Goal: Task Accomplishment & Management: Manage account settings

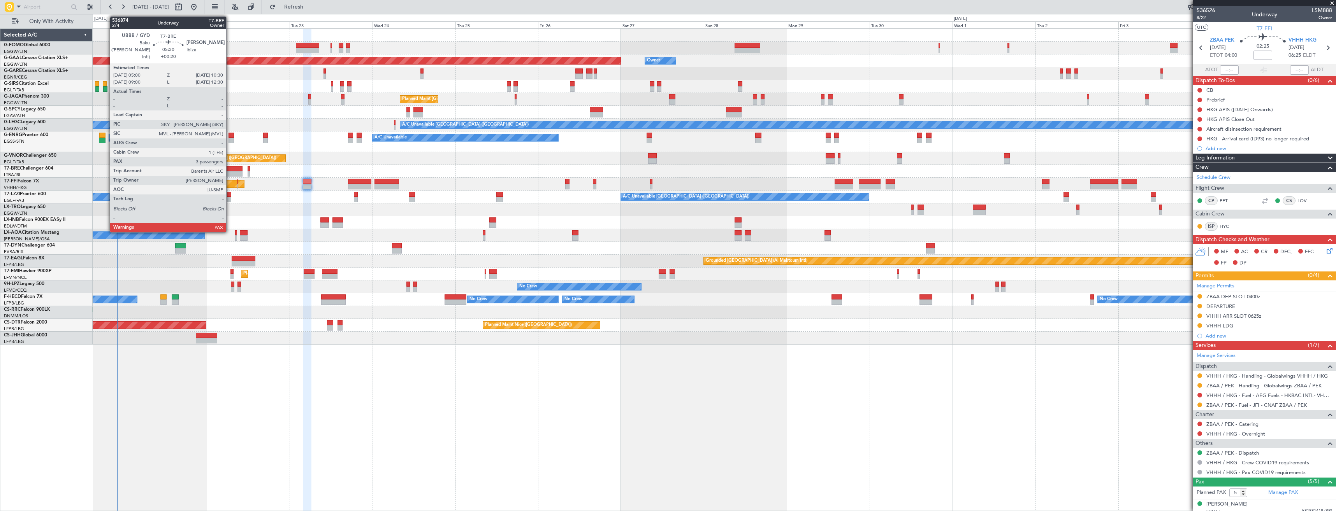
click at [230, 169] on div at bounding box center [232, 168] width 19 height 5
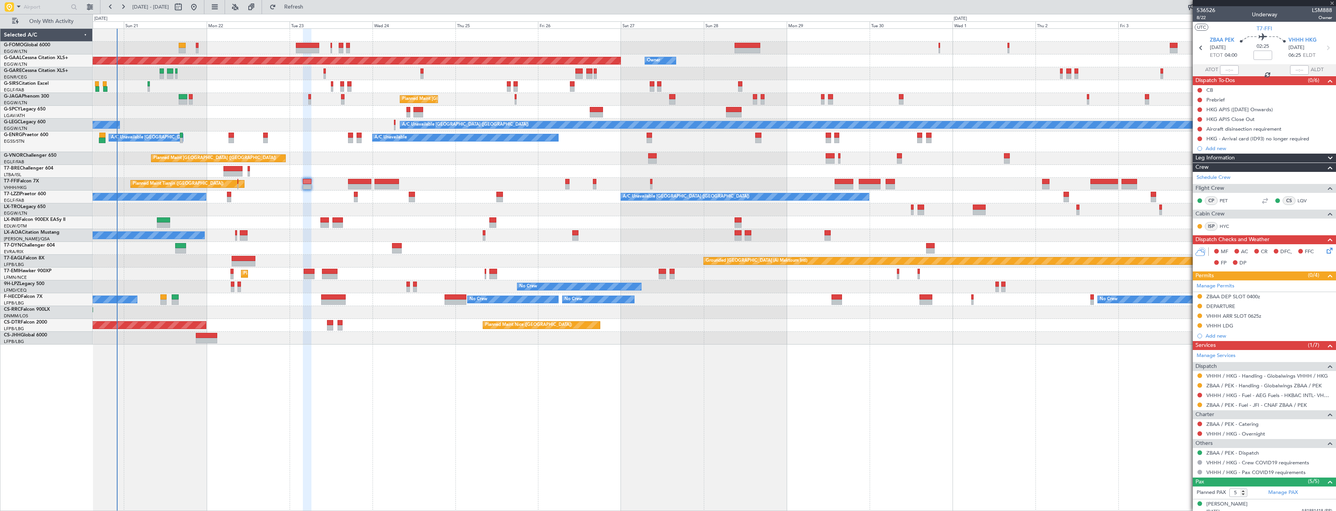
type input "+00:20"
type input "3"
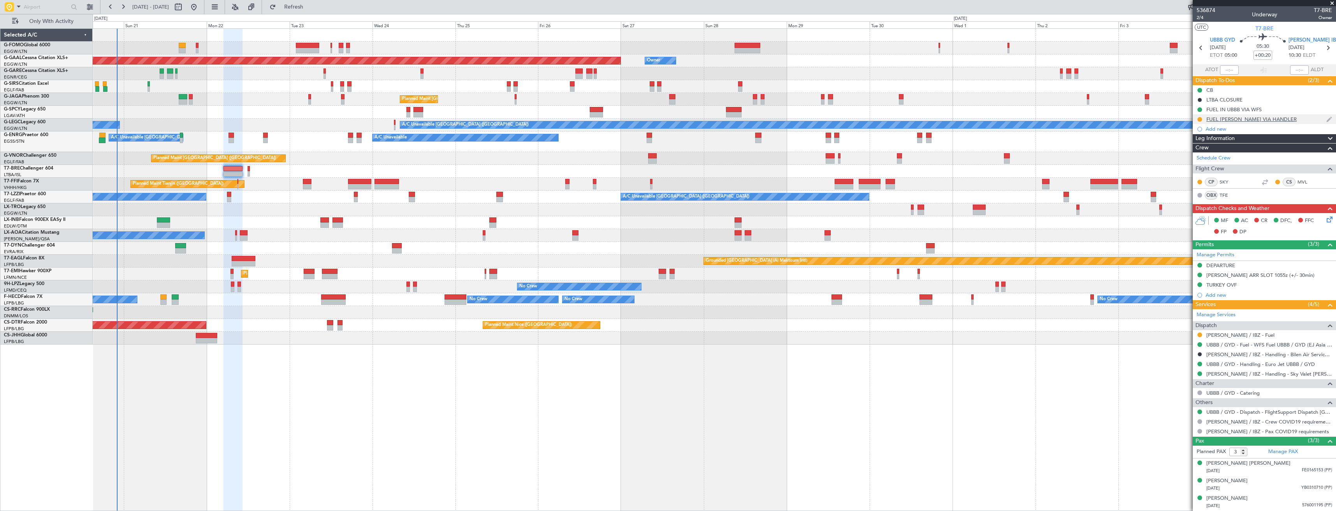
click at [594, 119] on div "FUEL [PERSON_NAME] VIA HANDLER" at bounding box center [1263, 119] width 143 height 10
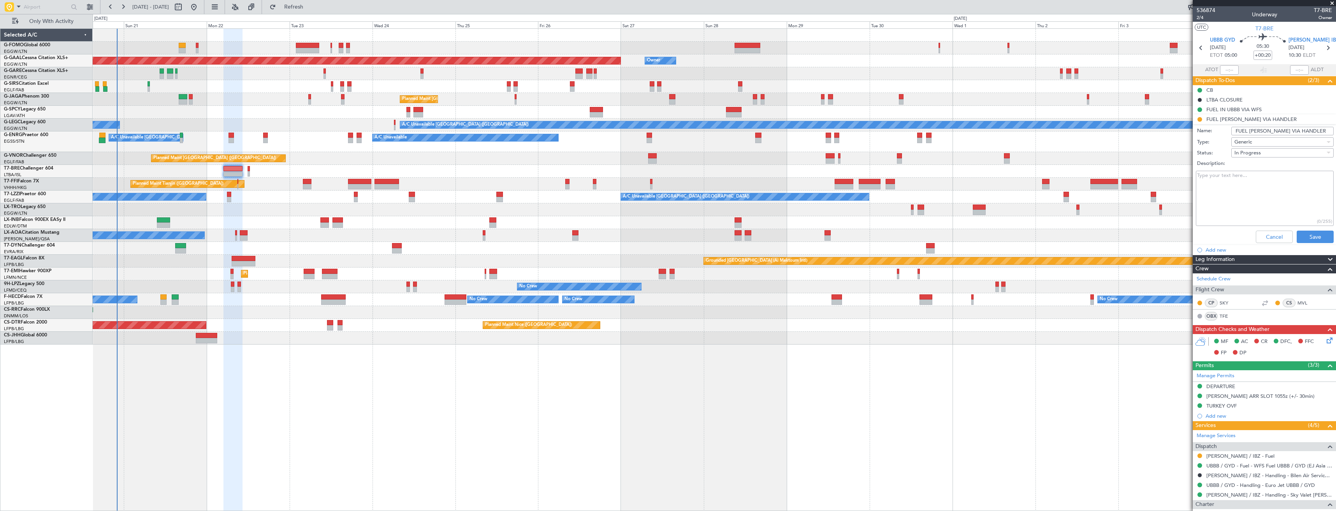
click at [594, 132] on input "FUEL [PERSON_NAME] VIA HANDLER" at bounding box center [1282, 131] width 102 height 9
type input "FUEL [PERSON_NAME] VIA WFS"
click at [594, 239] on button "Save" at bounding box center [1314, 237] width 37 height 12
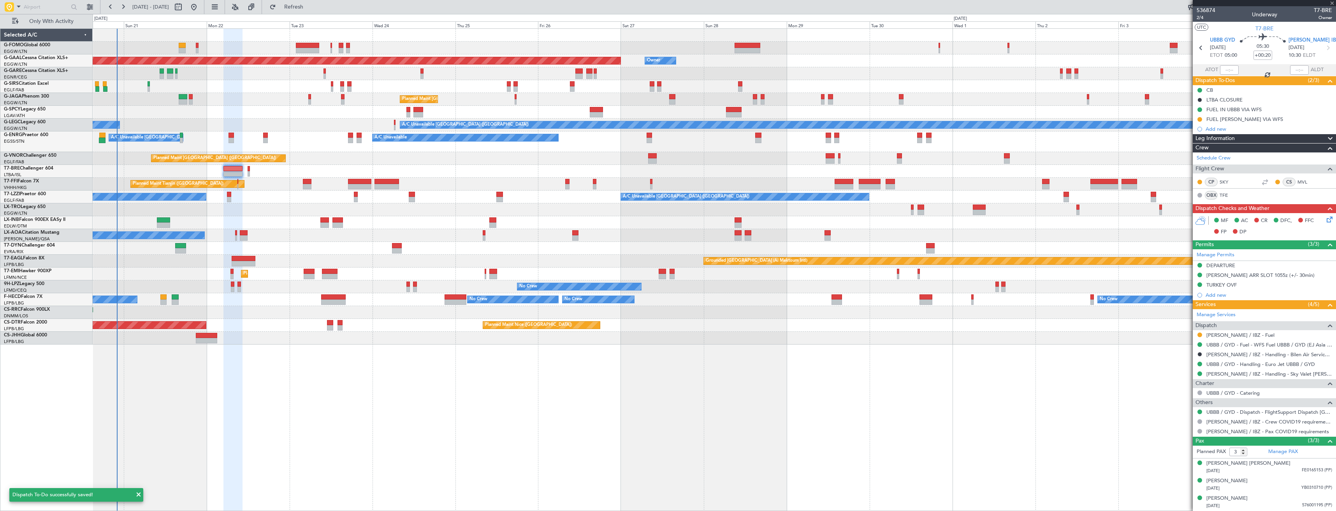
type input "+00:10"
type input "0"
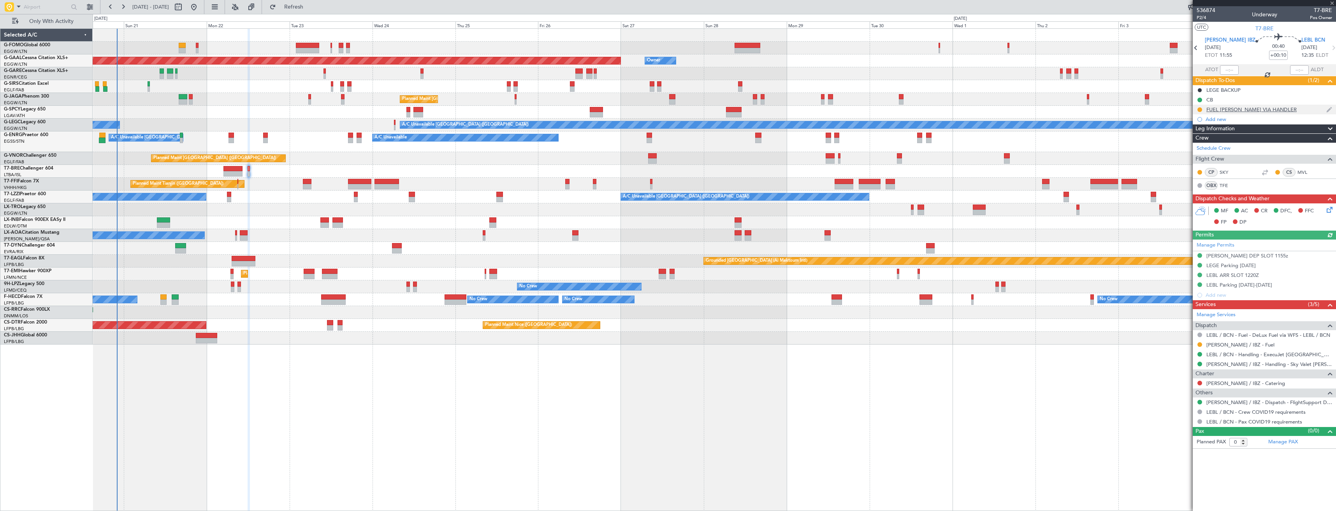
click at [594, 109] on div "FUEL [PERSON_NAME] VIA HANDLER" at bounding box center [1263, 110] width 143 height 10
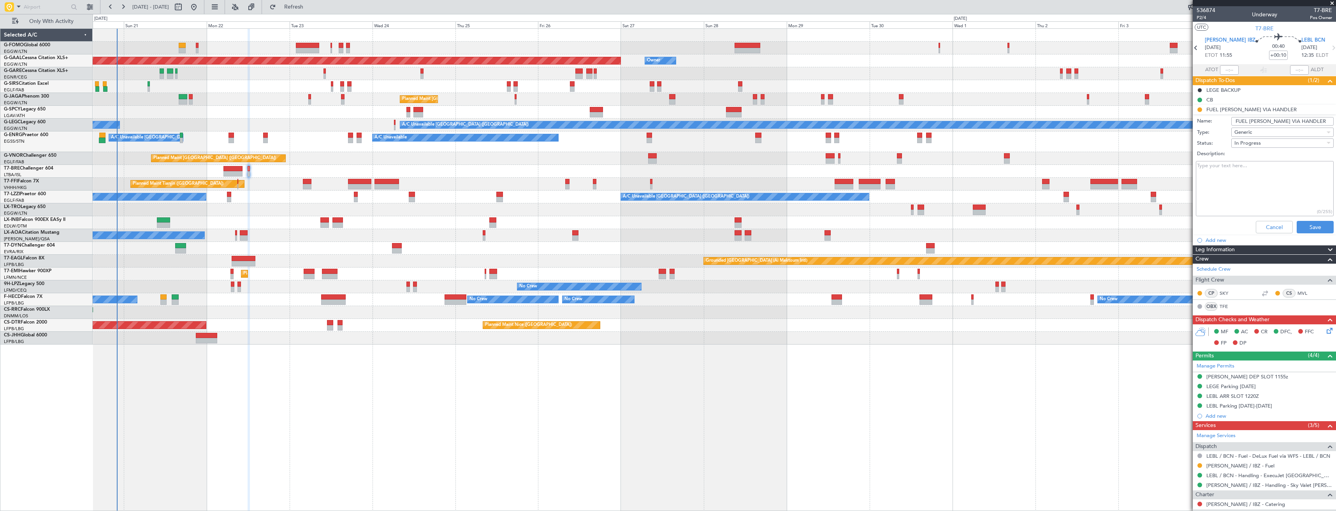
click at [594, 121] on input "FUEL [PERSON_NAME] VIA HANDLER" at bounding box center [1282, 121] width 102 height 9
type input "FUEL [PERSON_NAME] VIA WFS"
click at [594, 229] on button "Save" at bounding box center [1314, 227] width 37 height 12
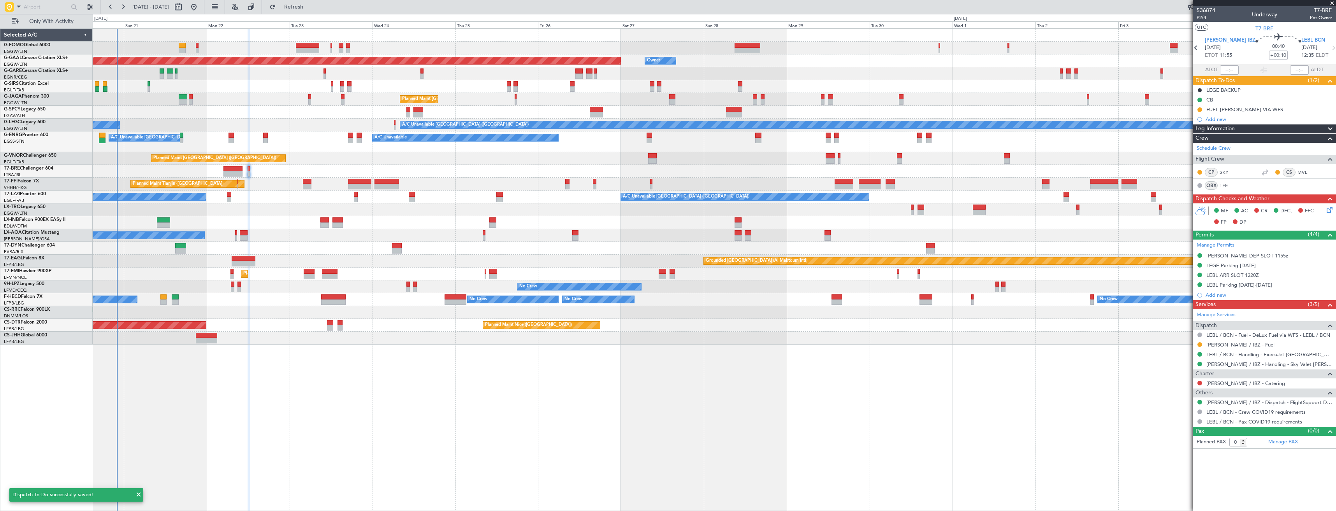
click at [594, 287] on mat-tooltip-component "LEBL / BCN - Fuel - DeLux Fuel via WFS - LEBL / BCN" at bounding box center [1267, 348] width 118 height 21
click at [594, 287] on link "[PERSON_NAME] / IBZ - Fuel" at bounding box center [1240, 345] width 68 height 7
click at [594, 287] on link "[PERSON_NAME] / IBZ - Handling - Sky Valet [PERSON_NAME] ** MY HANDNLIG **" at bounding box center [1269, 364] width 126 height 7
click at [594, 47] on icon at bounding box center [1196, 48] width 10 height 10
type input "+00:20"
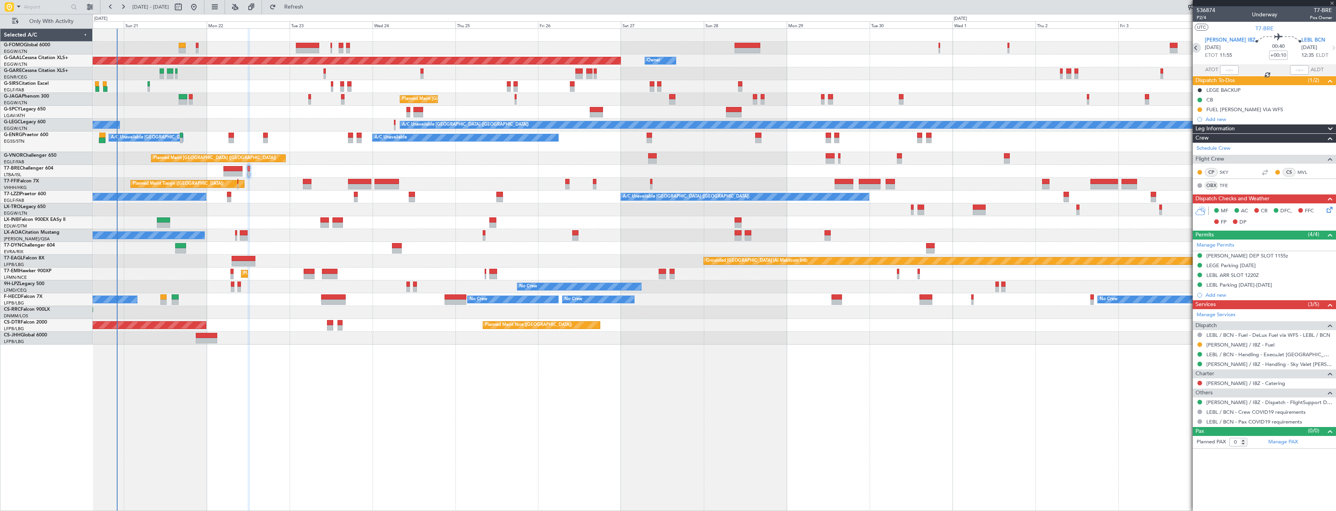
type input "3"
